Goal: Communication & Community: Answer question/provide support

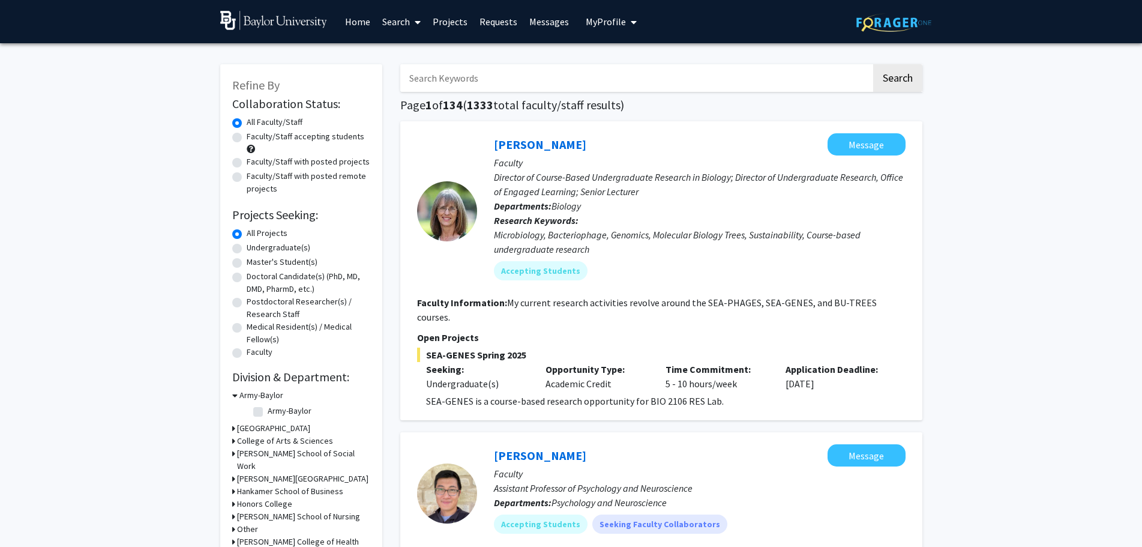
click at [549, 22] on link "Messages" at bounding box center [549, 22] width 52 height 42
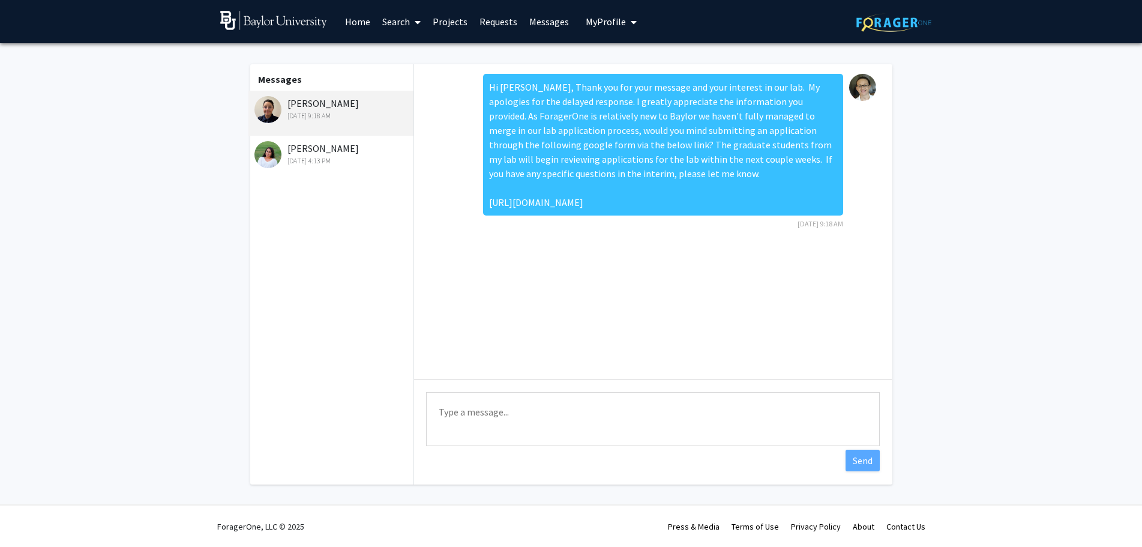
drag, startPoint x: 534, startPoint y: 85, endPoint x: 666, endPoint y: 220, distance: 189.7
click at [666, 215] on div "Hi [PERSON_NAME], Thank you for your message and your interest in our lab. My a…" at bounding box center [663, 145] width 360 height 142
copy div "Thank you for your message and your interest in our lab. My apologies for the d…"
